Goal: Task Accomplishment & Management: Manage account settings

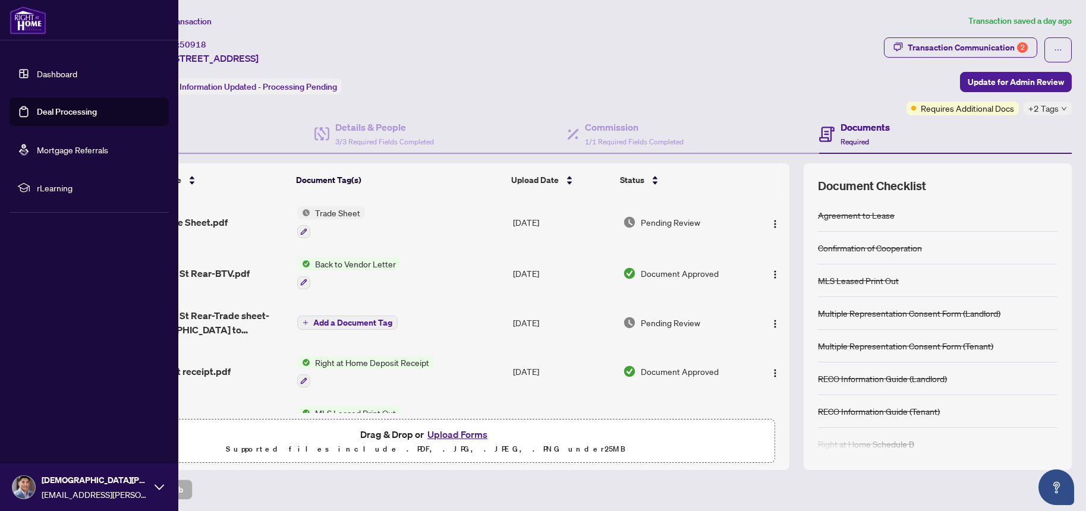
click at [51, 78] on link "Dashboard" at bounding box center [57, 73] width 40 height 11
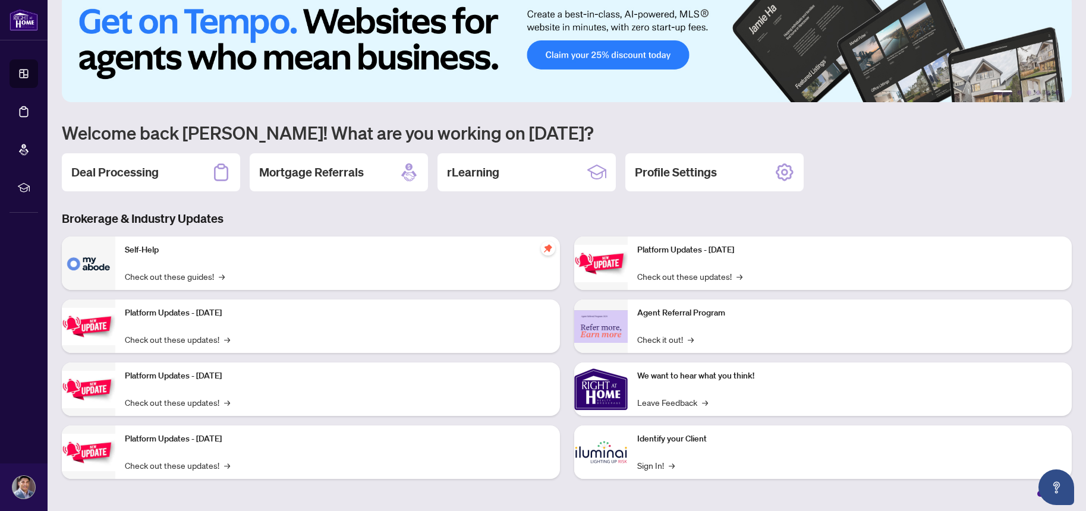
scroll to position [21, 0]
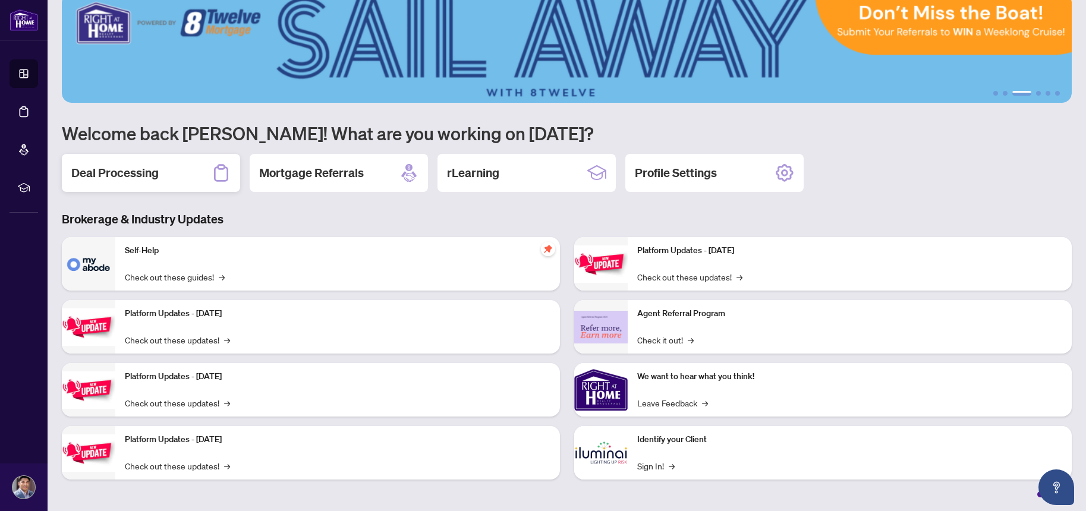
click at [112, 176] on h2 "Deal Processing" at bounding box center [114, 173] width 87 height 17
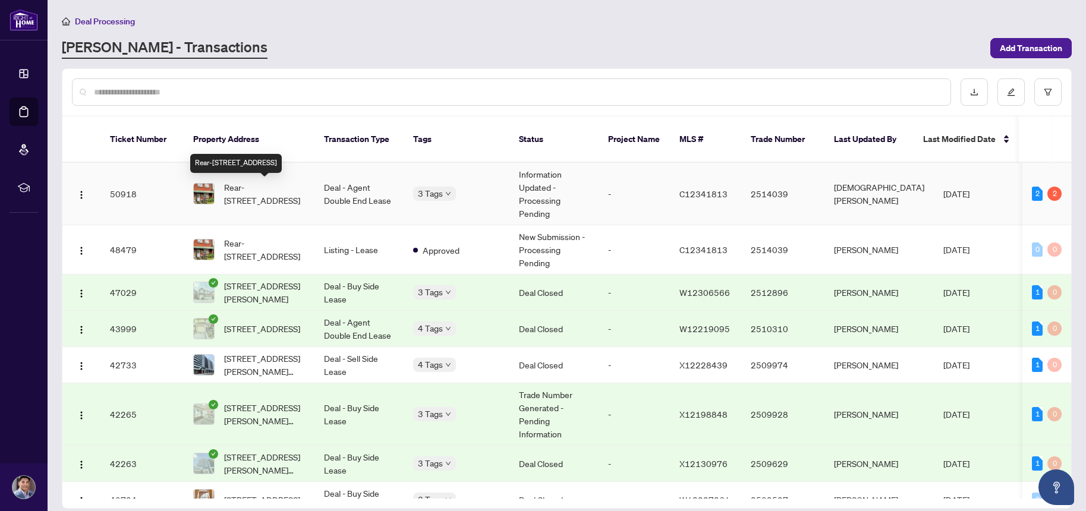
click at [259, 192] on span "Rear-[STREET_ADDRESS]" at bounding box center [264, 194] width 81 height 26
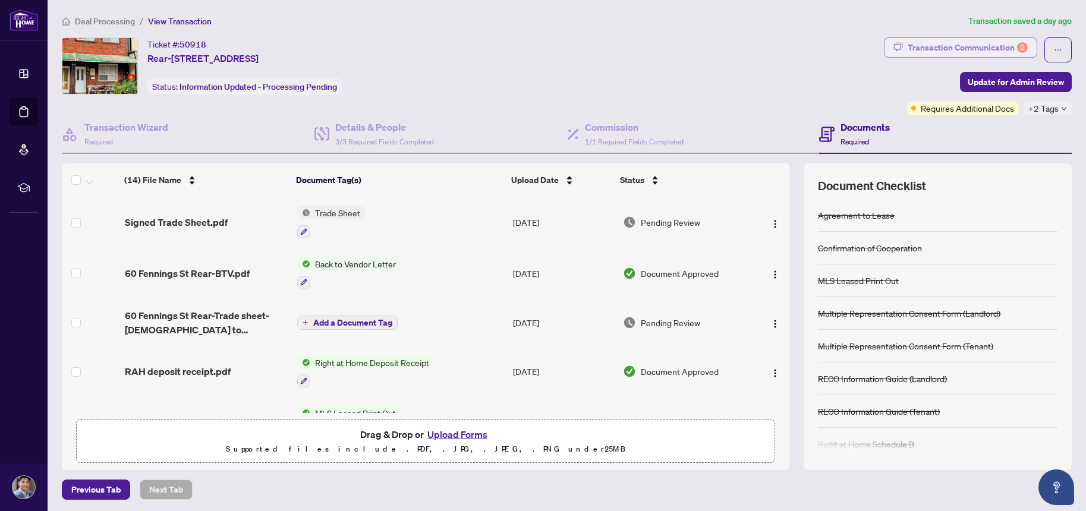
click at [971, 47] on div "Transaction Communication 2" at bounding box center [967, 47] width 120 height 19
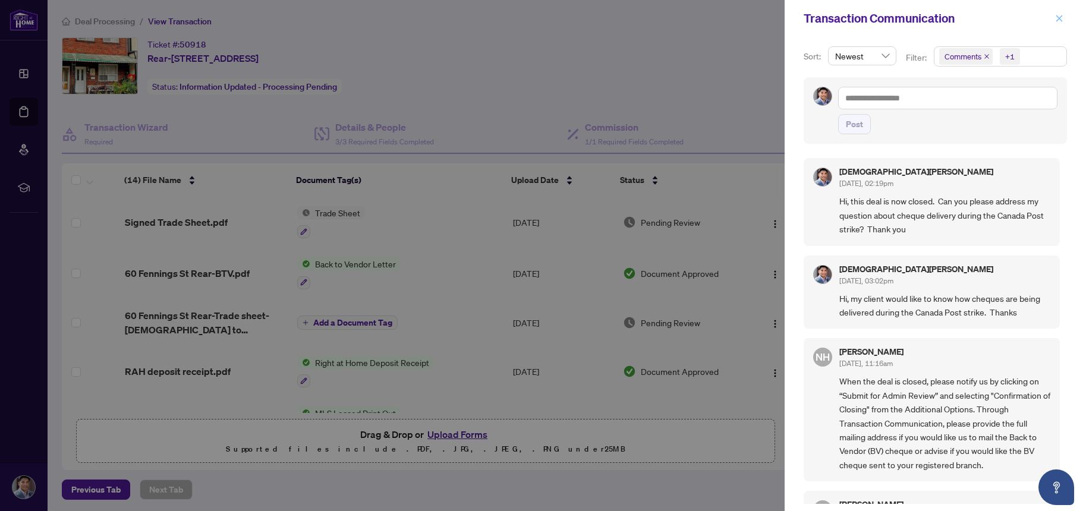
click at [1057, 19] on icon "close" at bounding box center [1059, 18] width 8 height 8
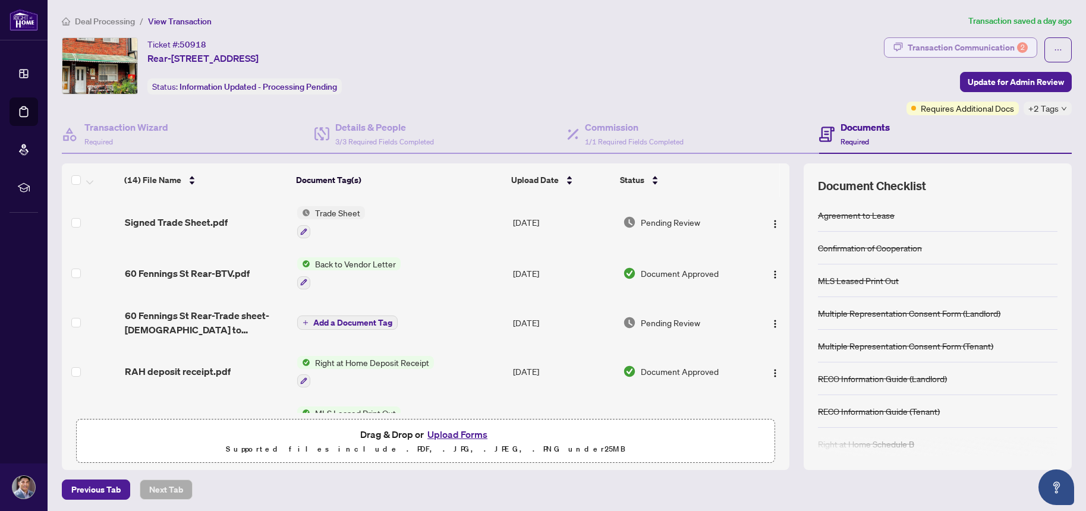
click at [973, 49] on div "Transaction Communication 2" at bounding box center [967, 47] width 120 height 19
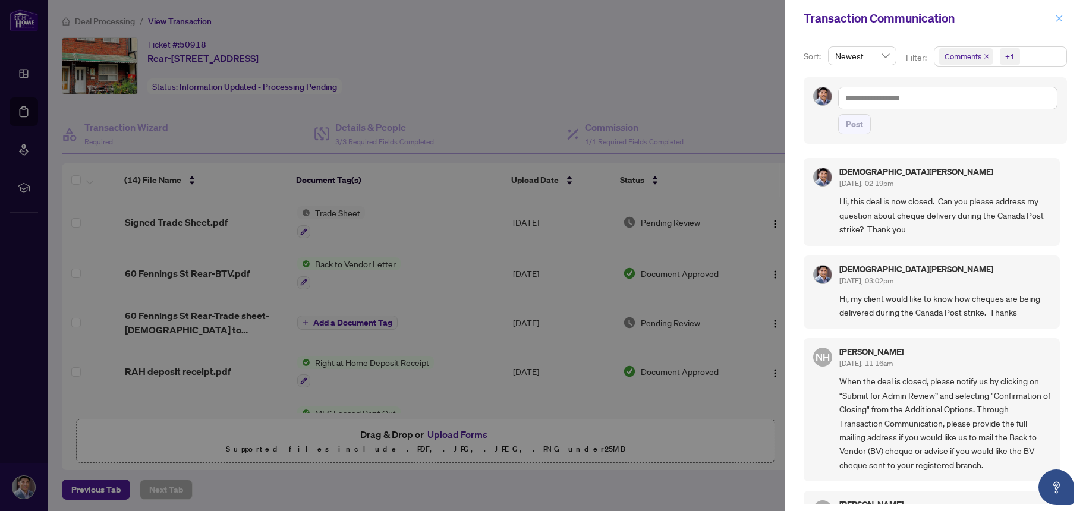
click at [1060, 16] on icon "close" at bounding box center [1059, 18] width 7 height 7
